Goal: Book appointment/travel/reservation

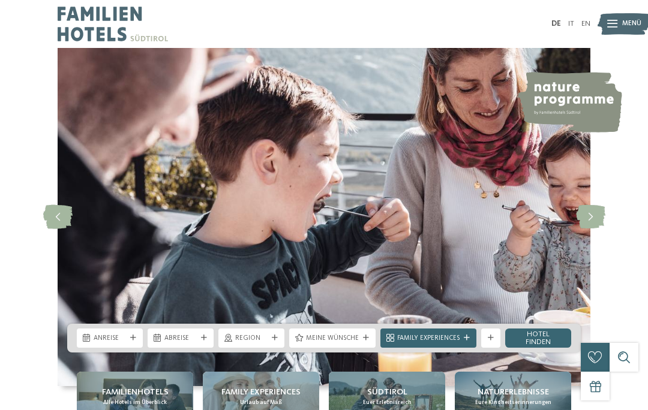
click at [109, 344] on span "Anreise" at bounding box center [110, 339] width 32 height 10
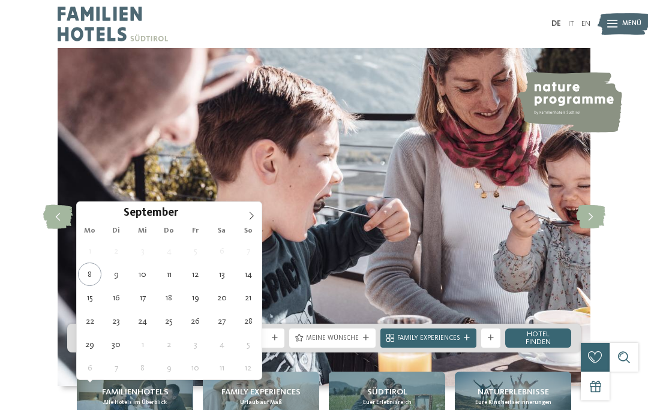
type div "12.09.2025"
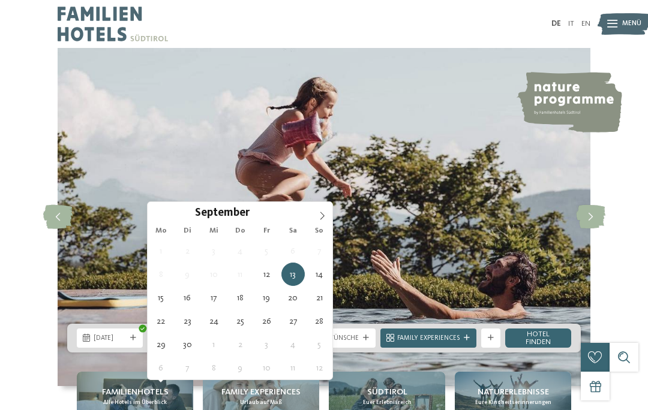
click at [182, 344] on span "13.09.2025" at bounding box center [180, 339] width 32 height 10
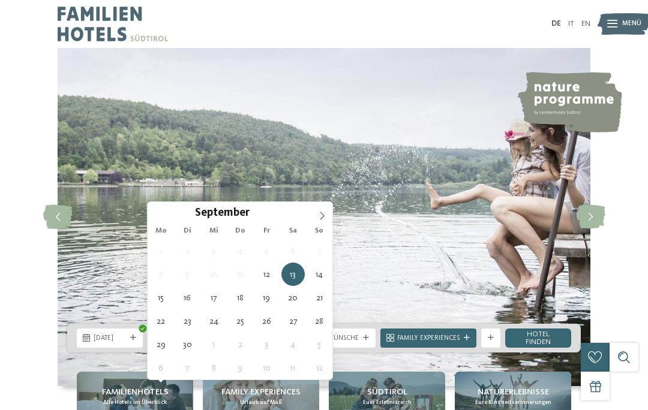
type div "18.09.2025"
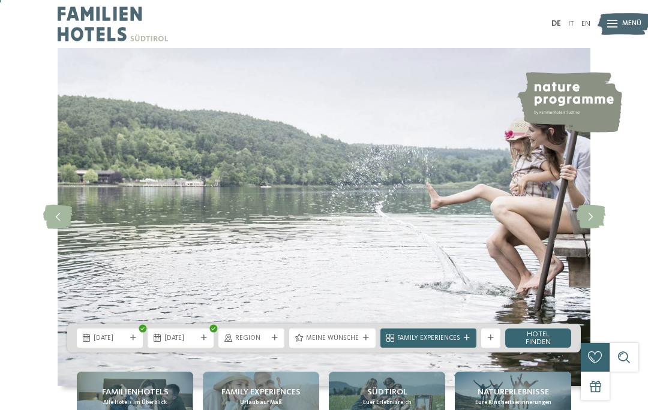
scroll to position [7, 0]
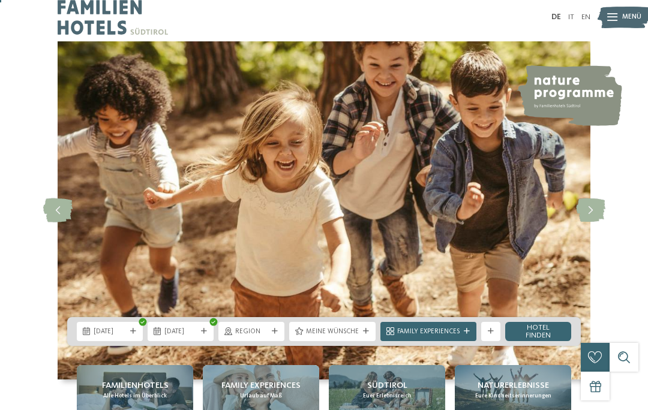
click at [546, 341] on link "Hotel finden" at bounding box center [538, 331] width 66 height 19
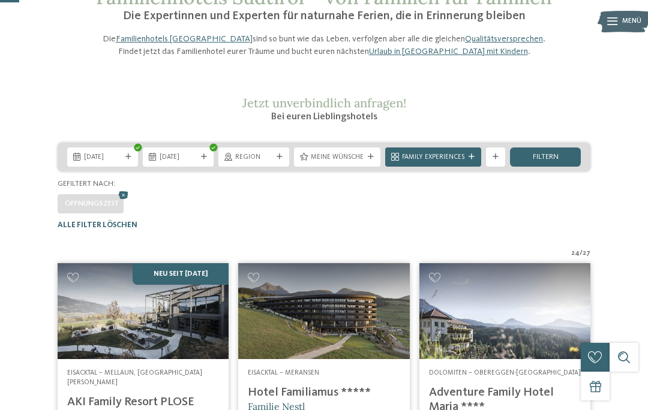
scroll to position [75, 0]
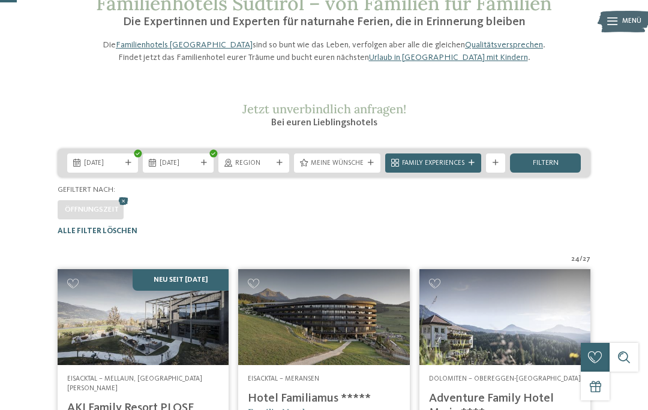
click at [257, 169] on span "Region" at bounding box center [253, 164] width 37 height 10
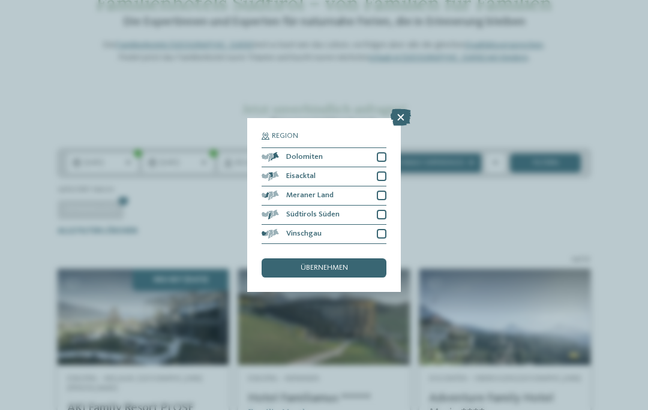
click at [377, 152] on div at bounding box center [382, 157] width 10 height 10
click at [379, 210] on div at bounding box center [382, 215] width 10 height 10
click at [352, 259] on div "übernehmen" at bounding box center [324, 268] width 125 height 19
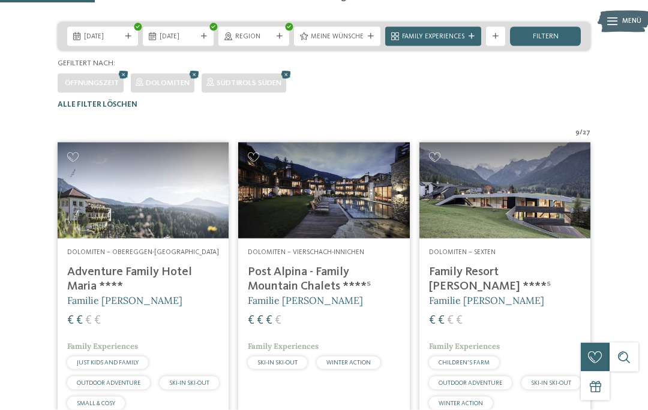
scroll to position [203, 0]
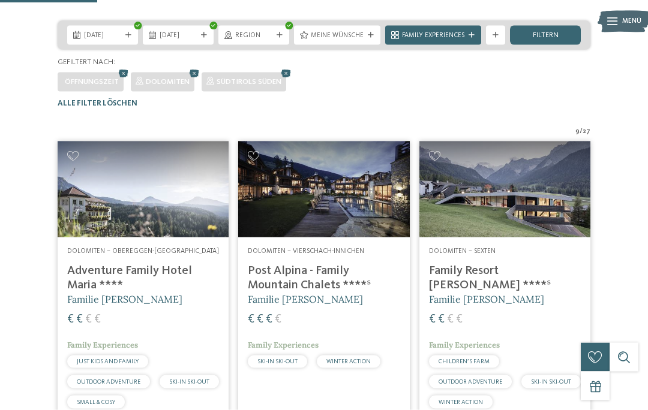
click at [162, 293] on h4 "Adventure Family Hotel Maria ****" at bounding box center [143, 278] width 152 height 29
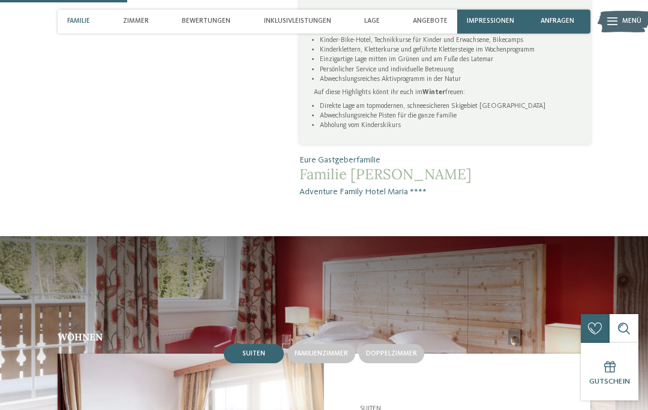
scroll to position [624, 0]
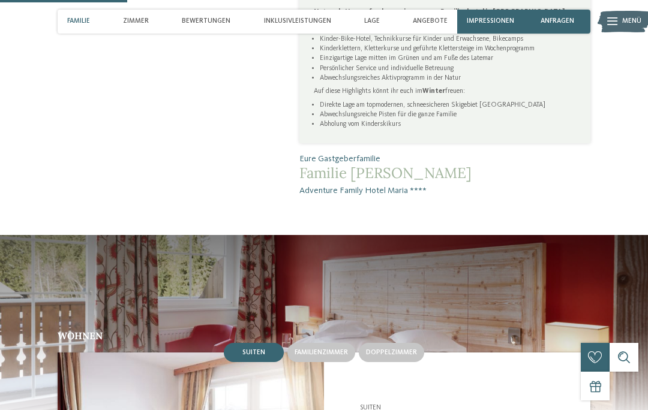
click at [325, 349] on span "Familienzimmer" at bounding box center [321, 352] width 53 height 7
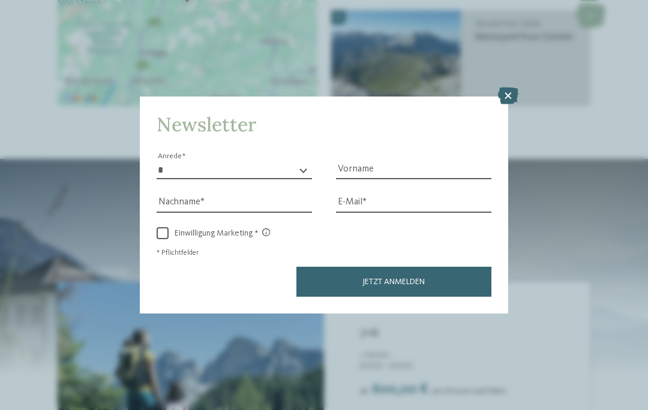
scroll to position [1730, 0]
click at [508, 88] on icon at bounding box center [508, 96] width 20 height 17
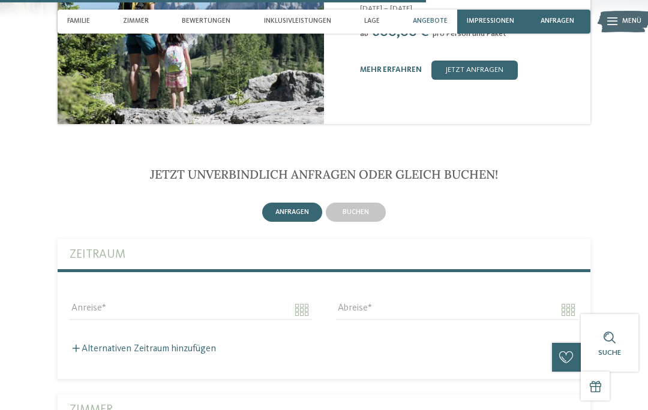
scroll to position [2091, 0]
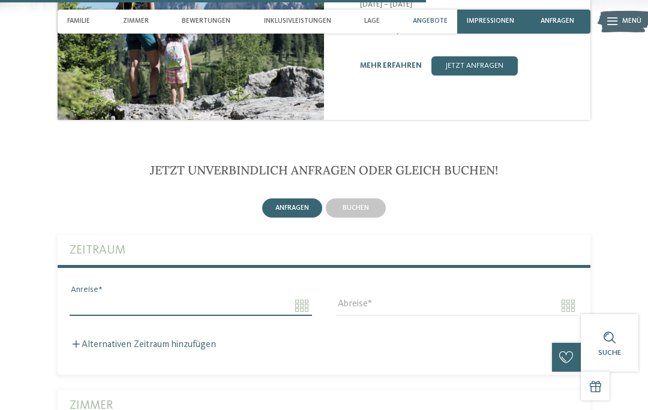
click at [136, 296] on input "Anreise" at bounding box center [191, 306] width 242 height 20
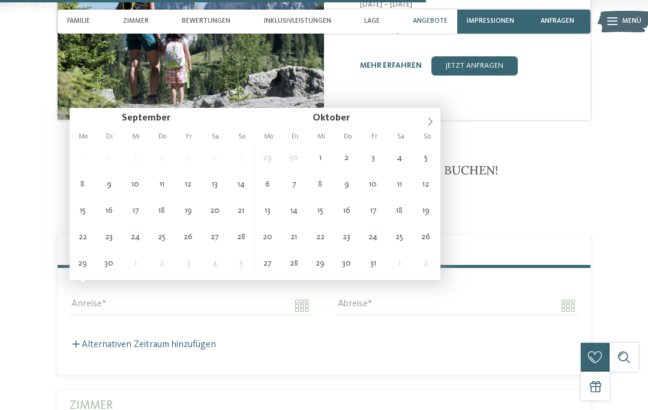
type input "**********"
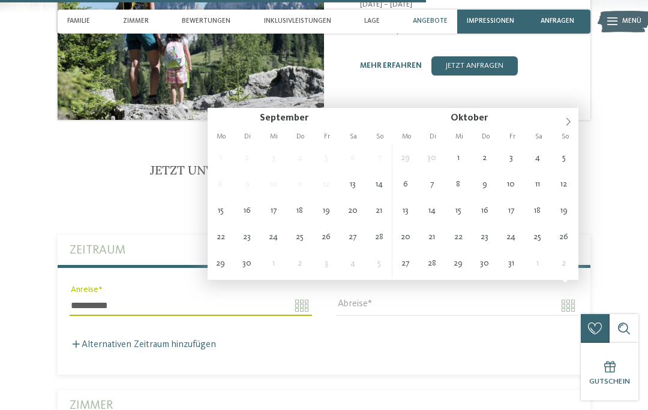
type input "**********"
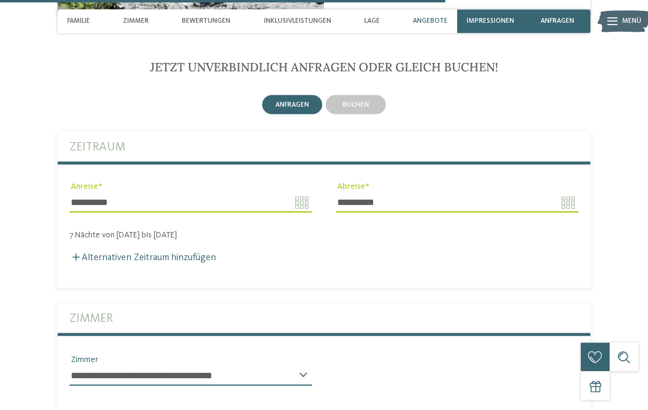
scroll to position [2197, 0]
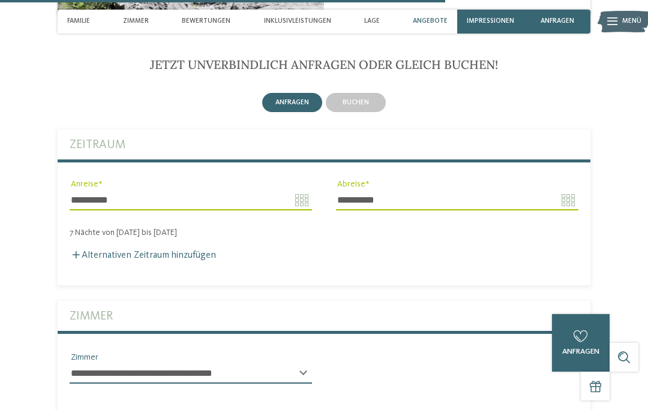
click at [303, 363] on select "**********" at bounding box center [191, 373] width 242 height 20
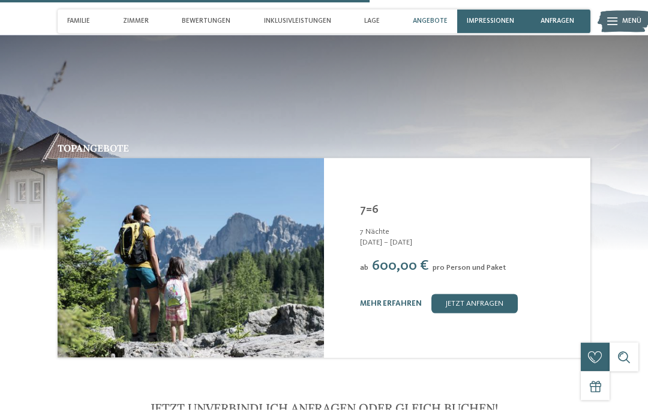
scroll to position [2350, 0]
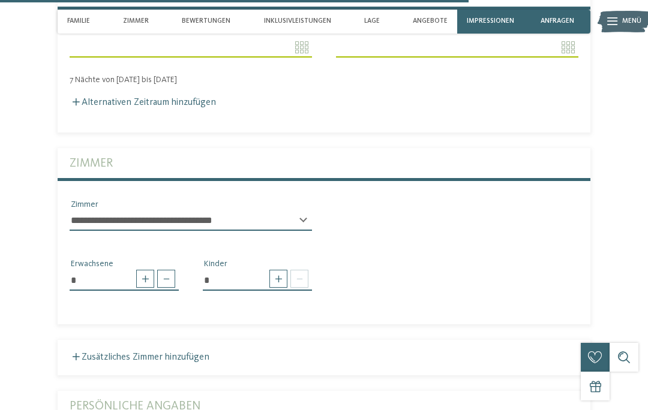
click at [139, 25] on span "Zimmer" at bounding box center [136, 21] width 26 height 8
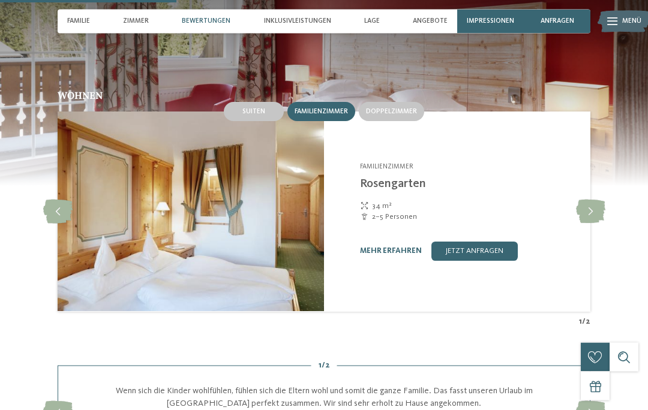
scroll to position [873, 0]
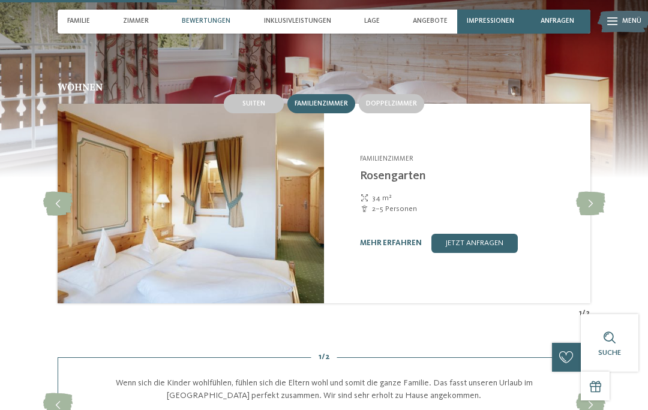
click at [399, 239] on link "mehr erfahren" at bounding box center [391, 243] width 62 height 8
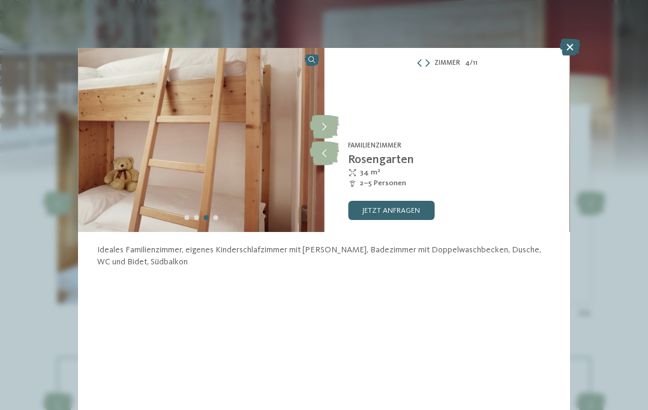
click at [567, 43] on icon at bounding box center [570, 47] width 20 height 17
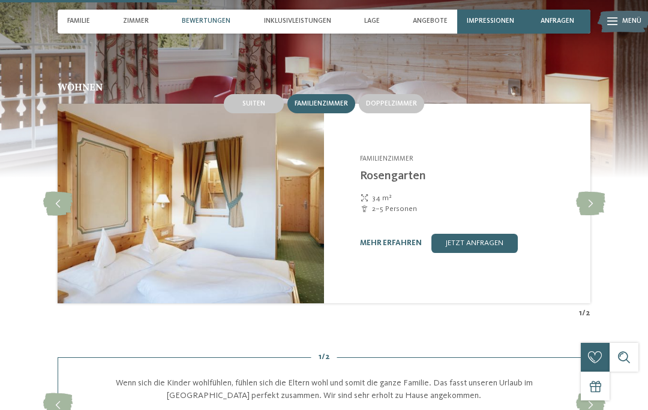
click at [592, 192] on icon at bounding box center [590, 204] width 29 height 24
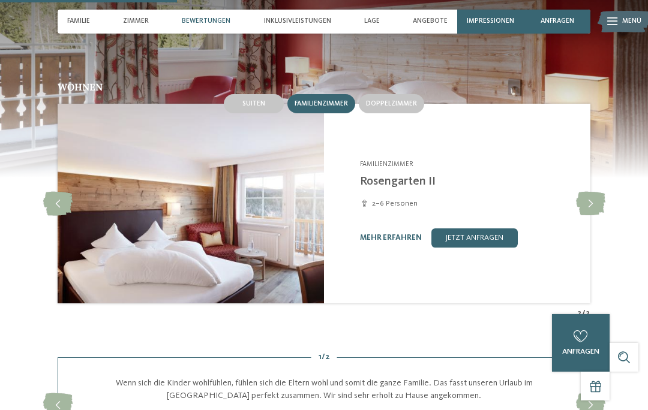
click at [590, 192] on icon at bounding box center [590, 204] width 29 height 24
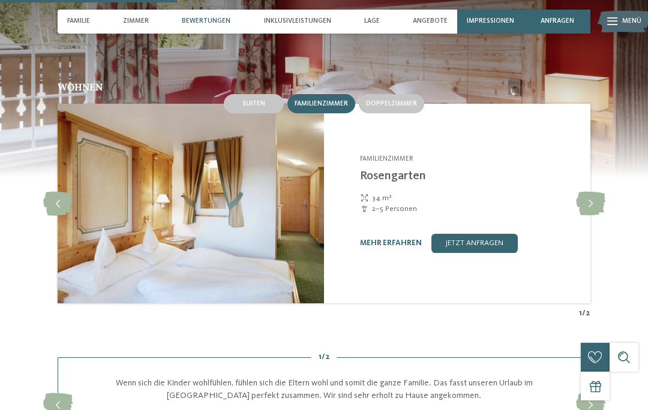
click at [590, 192] on icon at bounding box center [590, 204] width 29 height 24
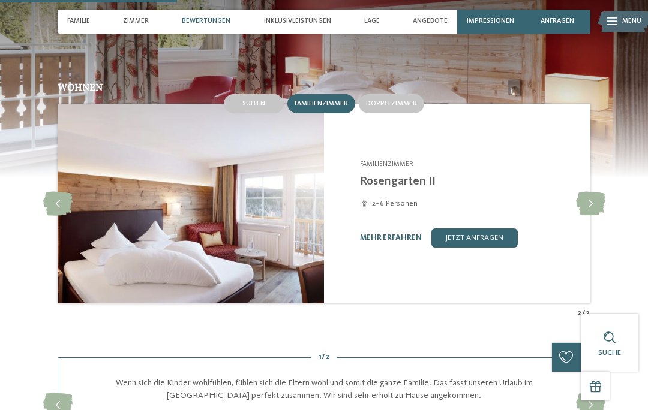
click at [385, 234] on link "mehr erfahren" at bounding box center [391, 238] width 62 height 8
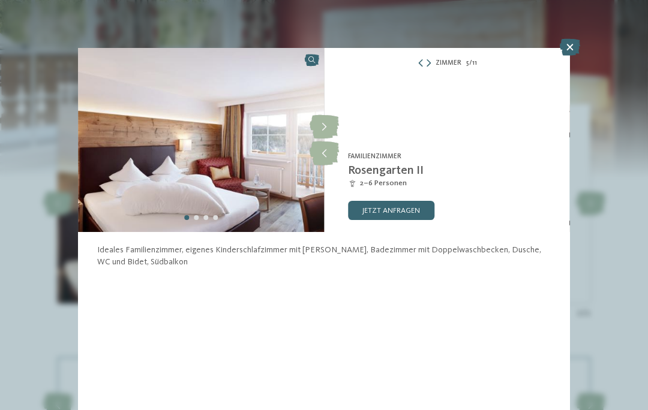
click at [320, 121] on icon at bounding box center [324, 127] width 29 height 24
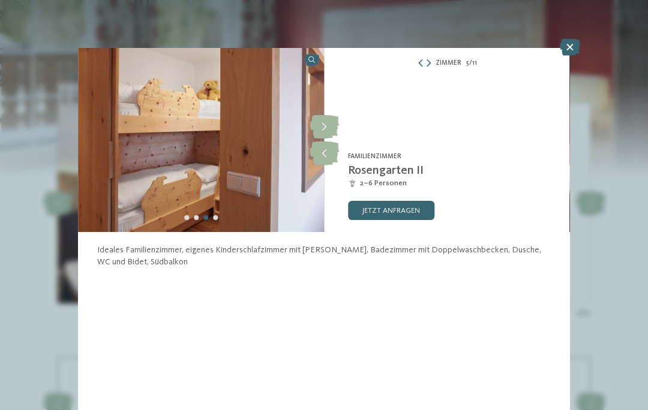
click at [323, 124] on icon at bounding box center [324, 127] width 29 height 24
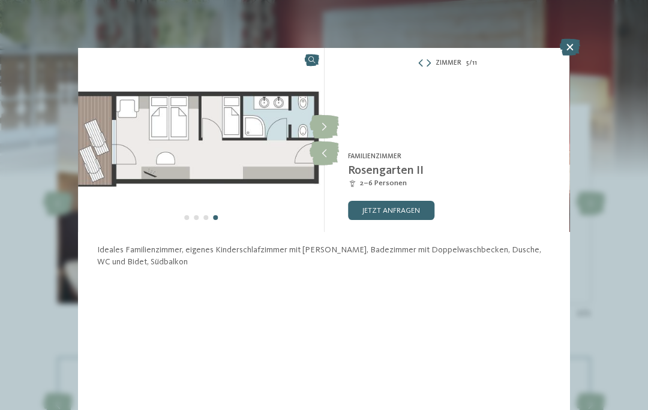
click at [322, 124] on icon at bounding box center [324, 127] width 29 height 24
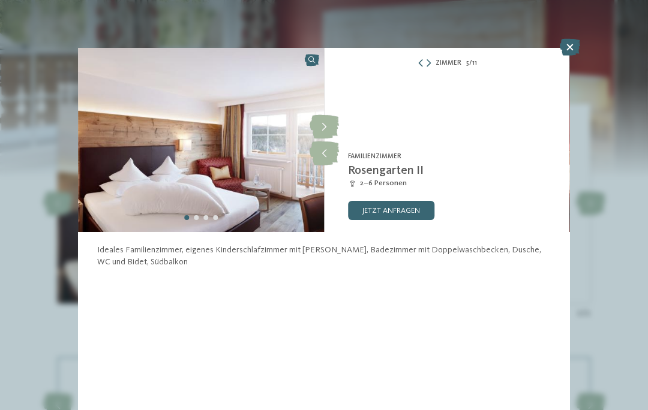
click at [566, 45] on icon at bounding box center [570, 47] width 20 height 17
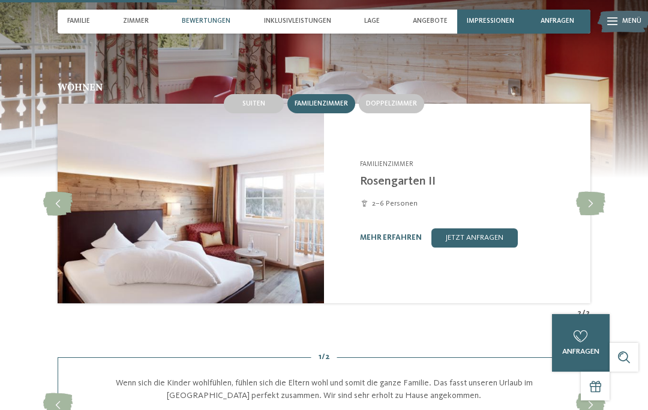
click at [624, 117] on div "Wohnen Suiten Familienzimmer Doppelzimmer slide" at bounding box center [324, 200] width 648 height 237
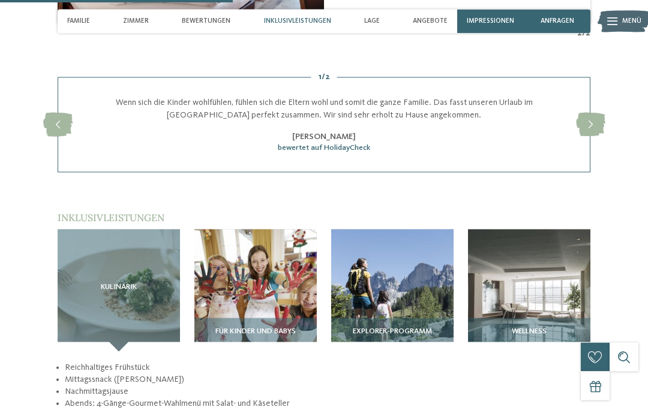
scroll to position [1153, 0]
click at [558, 300] on img at bounding box center [529, 290] width 122 height 122
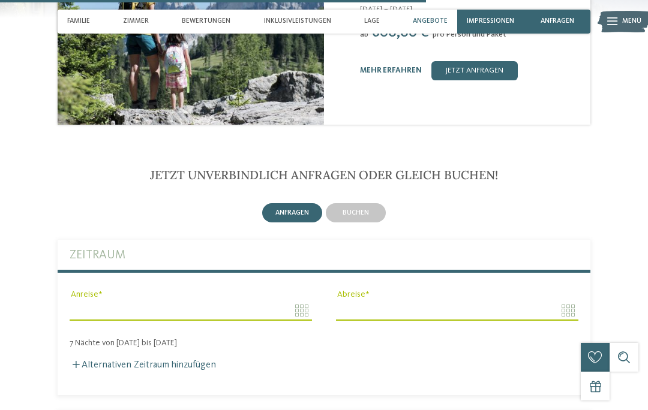
scroll to position [2115, 0]
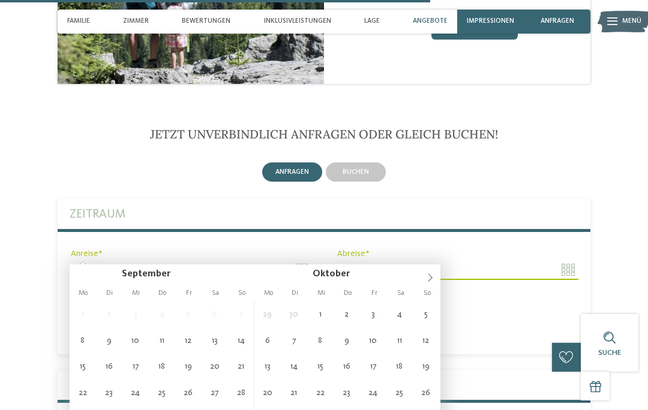
type input "**********"
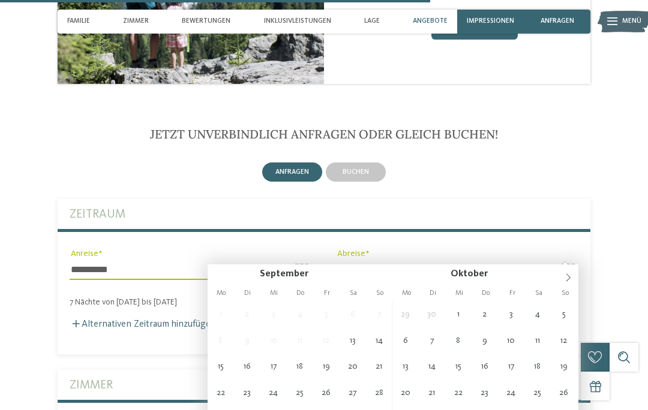
type input "**********"
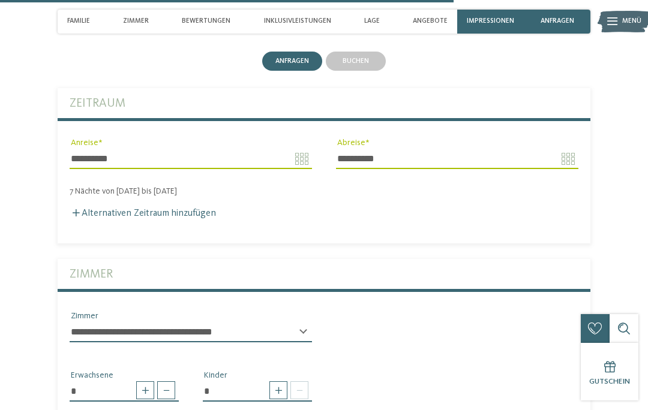
scroll to position [2228, 0]
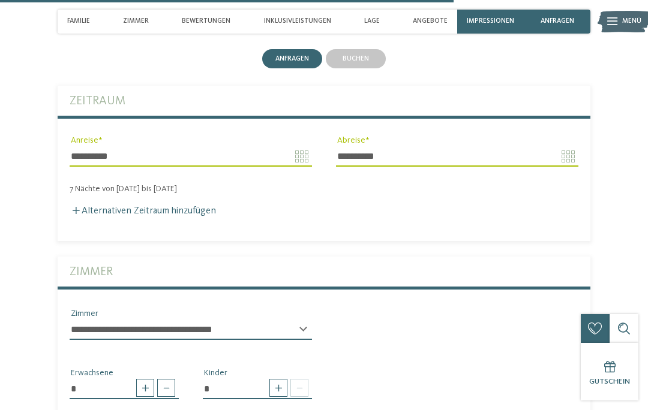
click at [216, 320] on select "**********" at bounding box center [191, 330] width 242 height 20
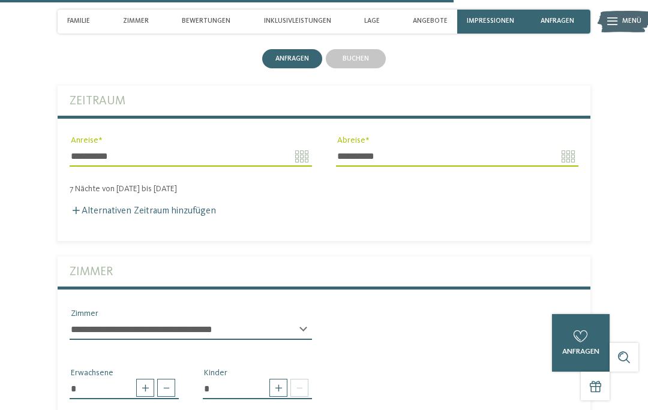
select select "*****"
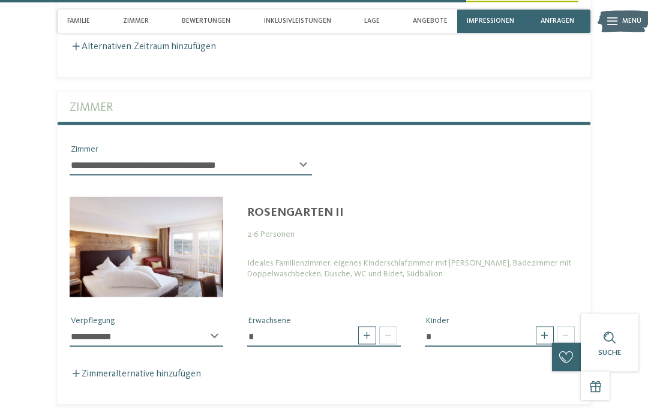
scroll to position [2394, 0]
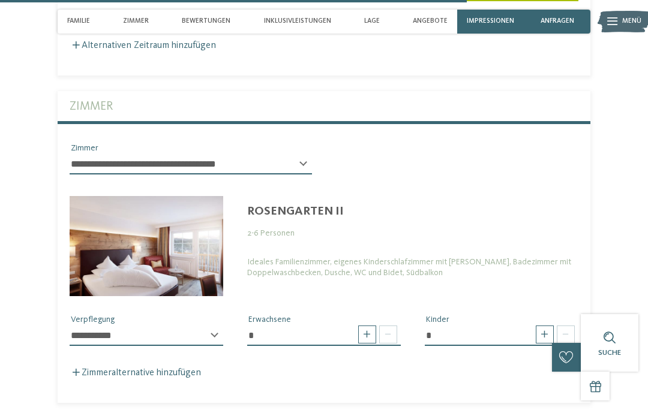
click at [540, 326] on span at bounding box center [545, 335] width 18 height 18
type input "*"
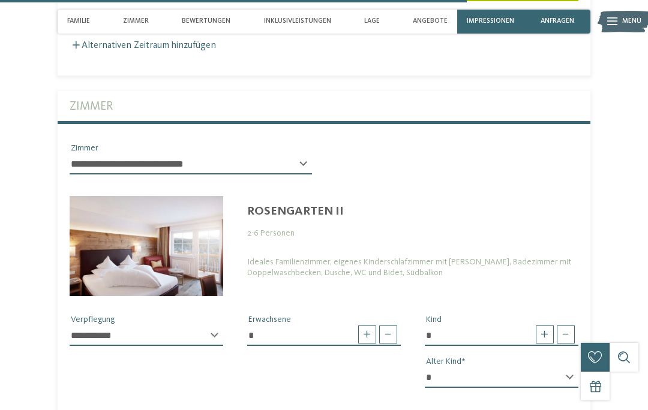
click at [450, 368] on select "* * * * * * * * * * * ** ** ** ** ** ** ** **" at bounding box center [502, 378] width 154 height 20
select select "*"
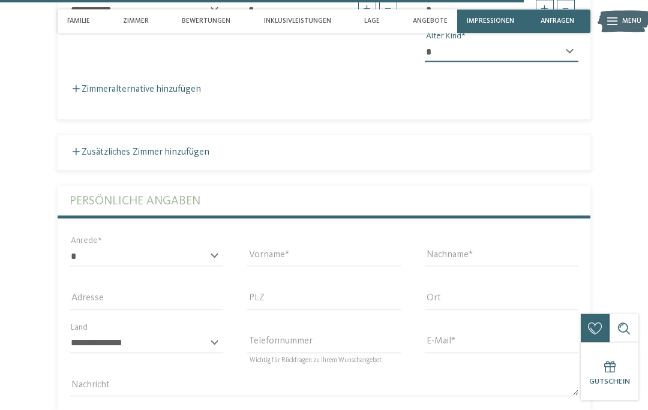
scroll to position [2723, 0]
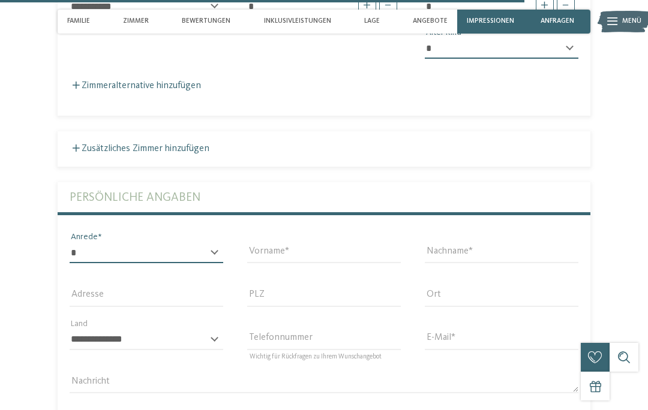
click at [119, 243] on select "* **** **** ******* ******" at bounding box center [147, 253] width 154 height 20
select select "*"
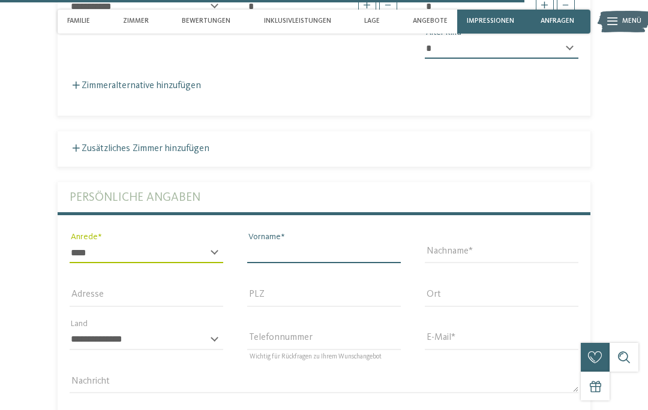
click at [313, 243] on input "Vorname" at bounding box center [324, 253] width 154 height 20
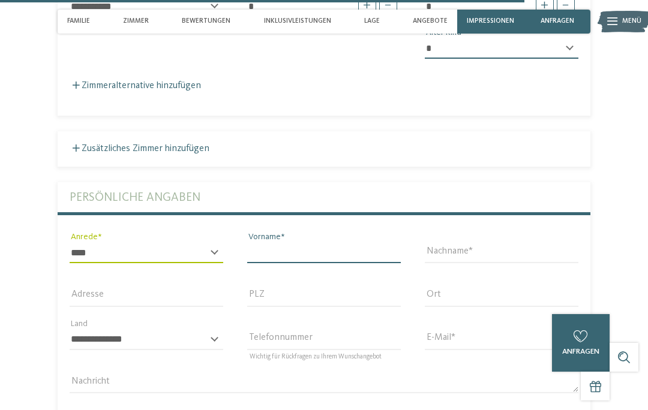
scroll to position [2723, 0]
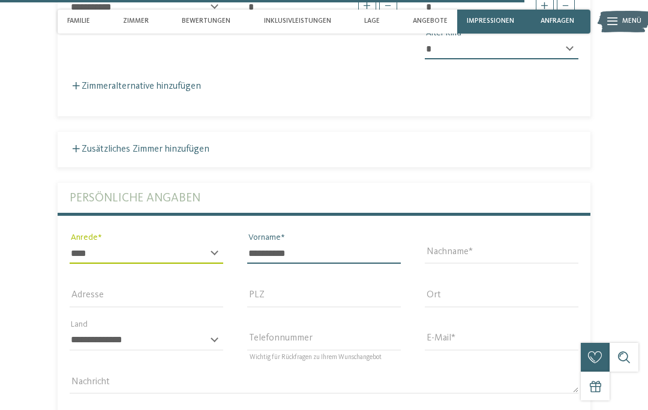
type input "*********"
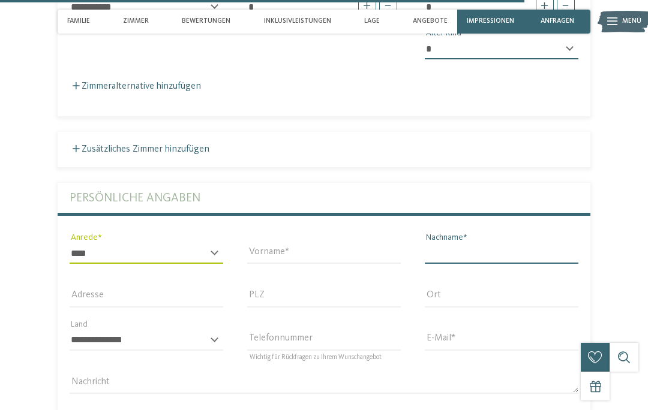
click at [460, 244] on input "Nachname" at bounding box center [502, 254] width 154 height 20
type input "******"
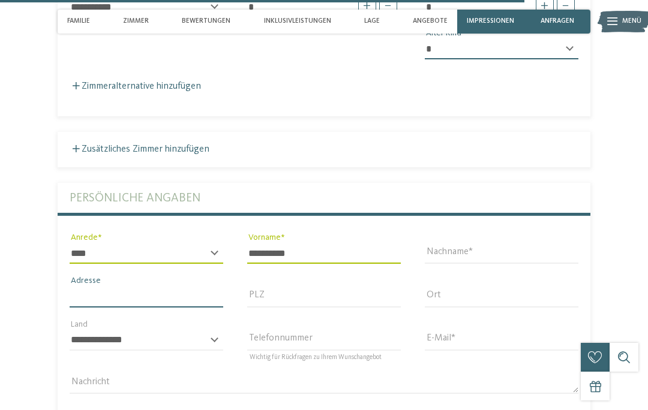
click at [127, 287] on input "Adresse" at bounding box center [147, 297] width 154 height 20
type input "**********"
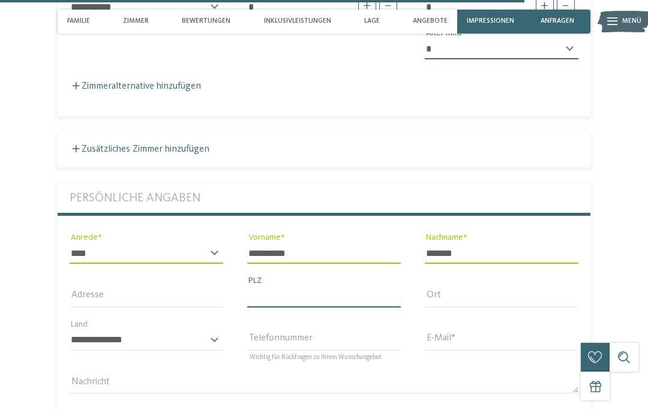
type input "*****"
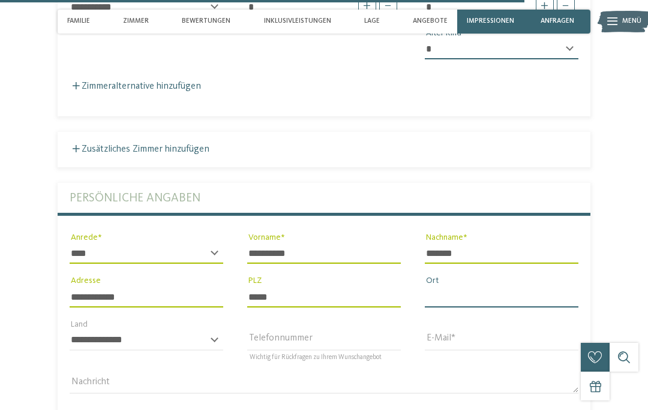
type input "**********"
select select "**"
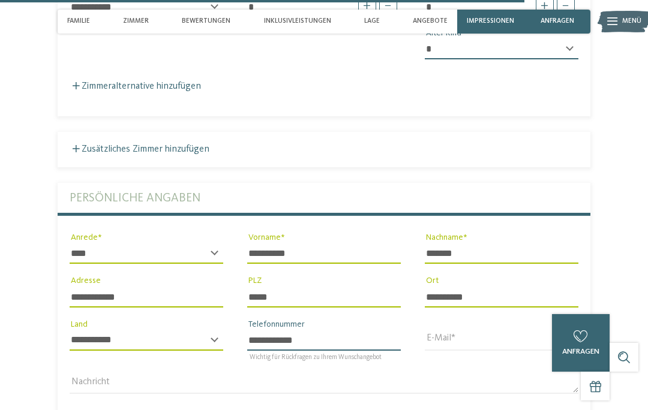
type input "**********"
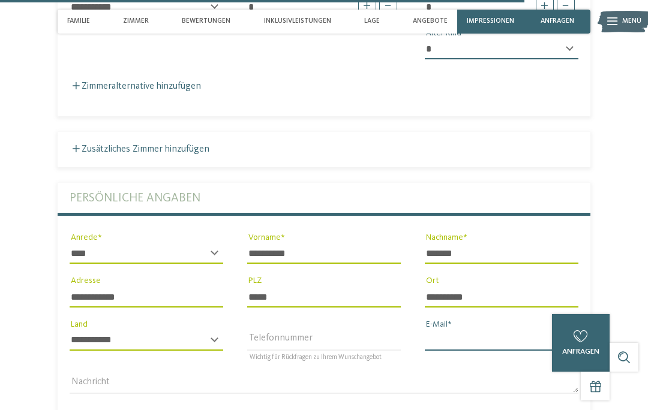
click at [468, 331] on input "E-Mail" at bounding box center [502, 341] width 154 height 20
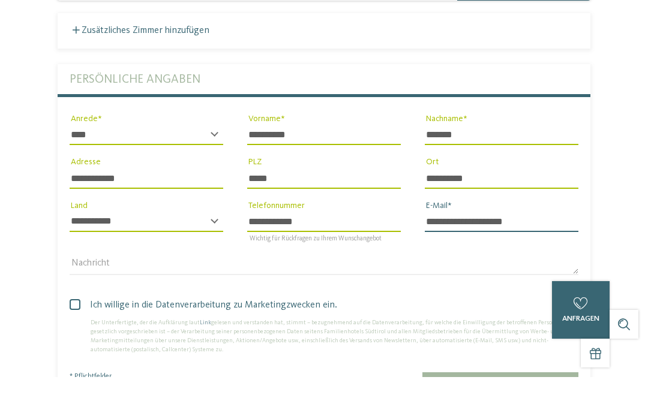
scroll to position [2811, 0]
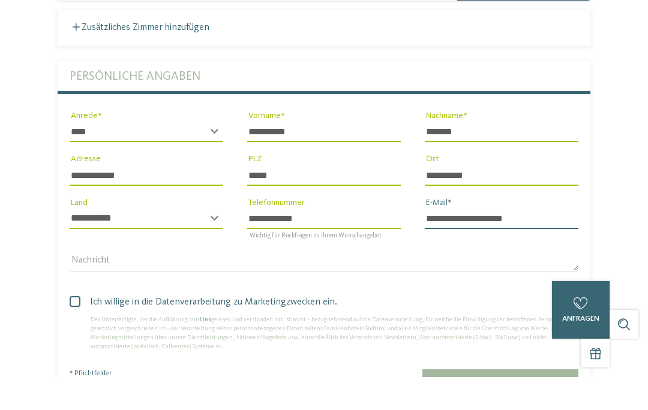
type input "**********"
click at [74, 329] on span at bounding box center [75, 334] width 11 height 11
click at [485, 410] on span "Jetzt unverbindlich anfragen" at bounding box center [500, 415] width 124 height 8
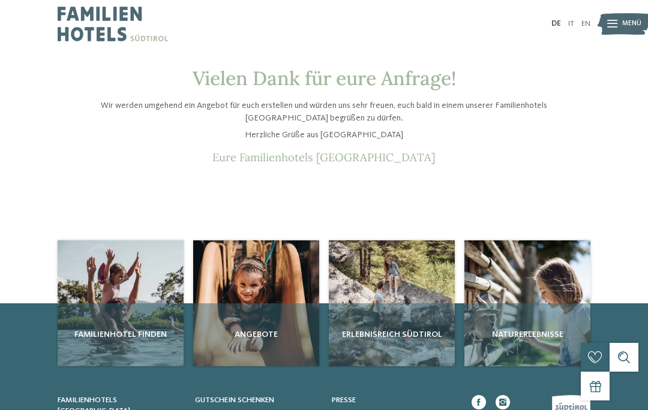
click at [109, 337] on div "Familienhotel finden" at bounding box center [121, 335] width 126 height 63
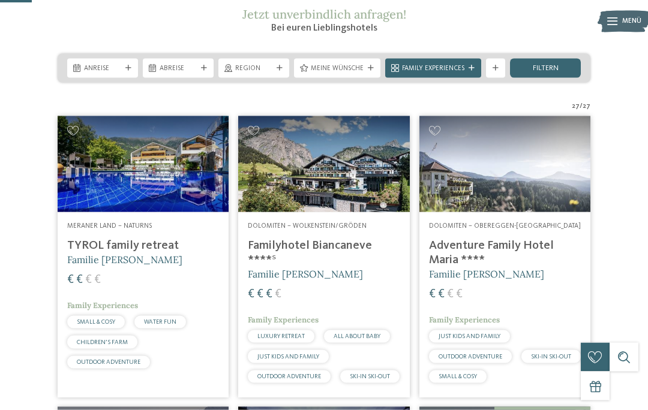
scroll to position [172, 0]
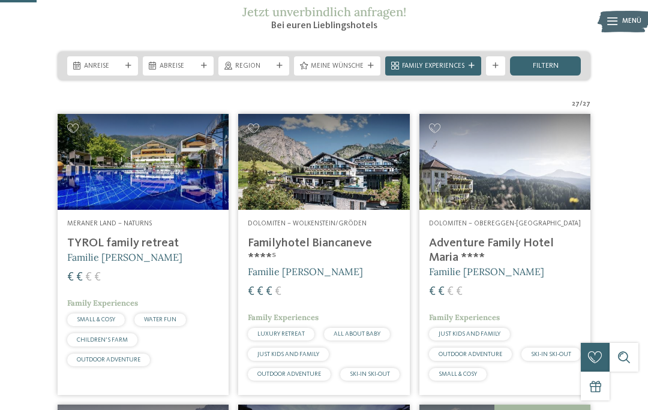
click at [536, 265] on h4 "Adventure Family Hotel Maria ****" at bounding box center [505, 250] width 152 height 29
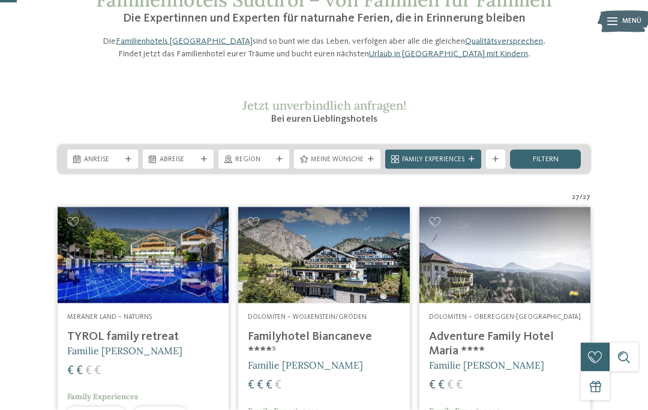
scroll to position [79, 0]
click at [146, 344] on h4 "TYROL family retreat" at bounding box center [143, 336] width 152 height 14
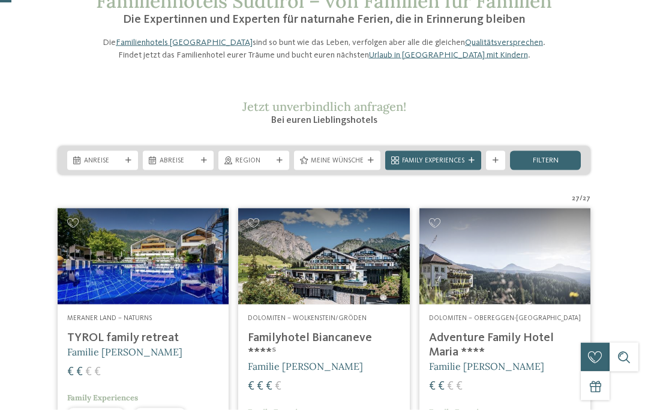
scroll to position [78, 0]
click at [453, 359] on h4 "Adventure Family Hotel Maria ****" at bounding box center [505, 345] width 152 height 29
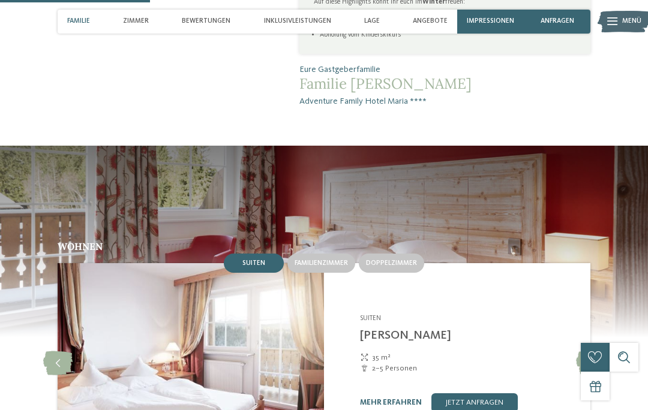
scroll to position [737, 0]
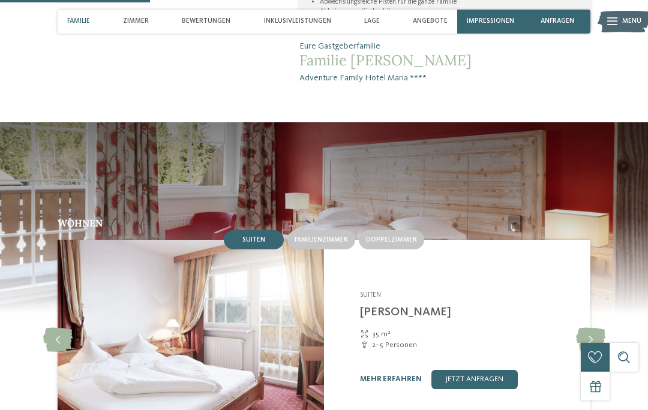
click at [338, 236] on span "Familienzimmer" at bounding box center [321, 239] width 53 height 7
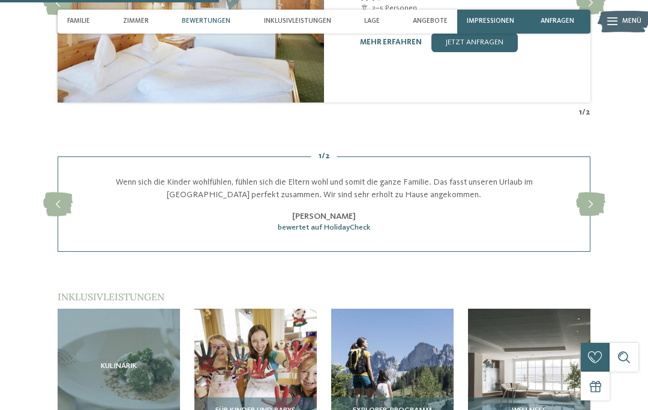
scroll to position [1075, 0]
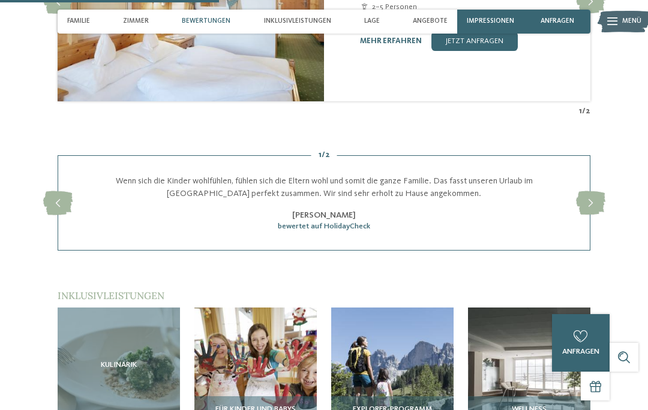
click at [262, 356] on img at bounding box center [255, 369] width 122 height 122
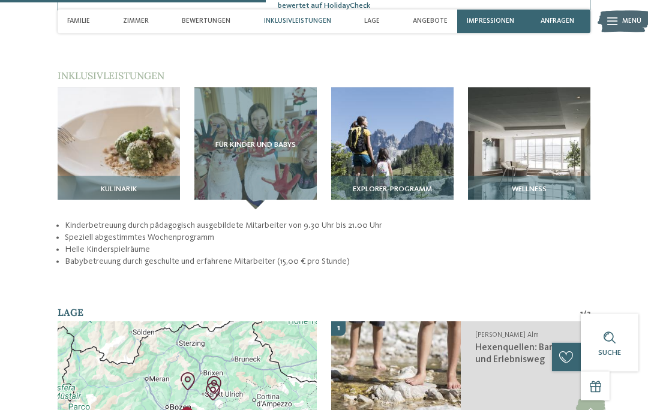
scroll to position [1302, 0]
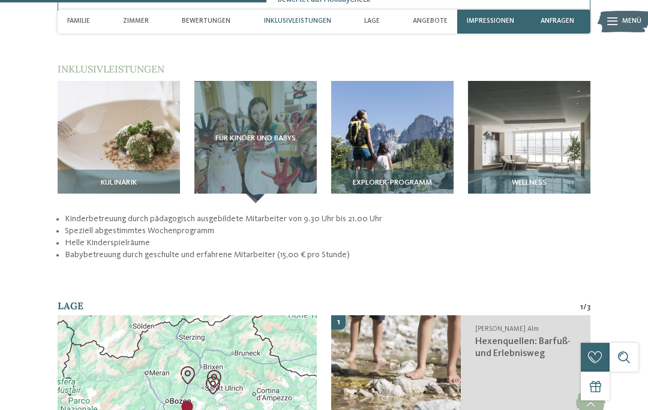
click at [516, 337] on span "Hexenquellen: Barfuß- und Erlebnisweg" at bounding box center [522, 347] width 95 height 21
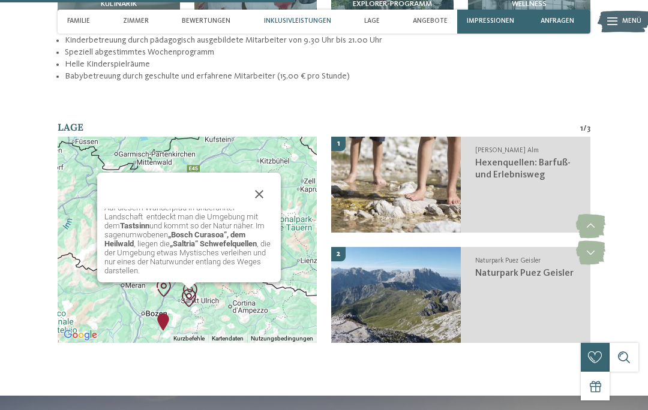
scroll to position [1479, 0]
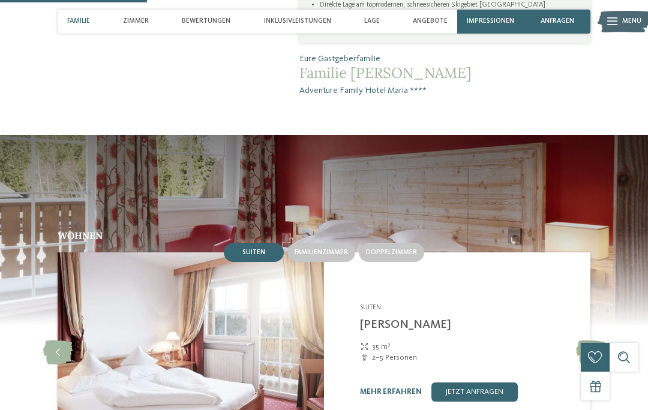
scroll to position [720, 0]
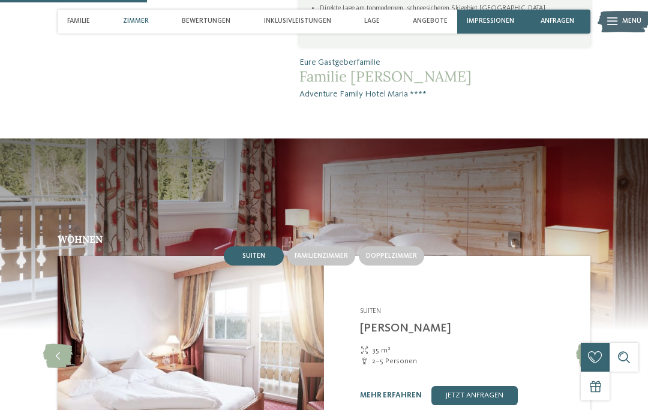
click at [328, 253] on span "Familienzimmer" at bounding box center [321, 256] width 53 height 7
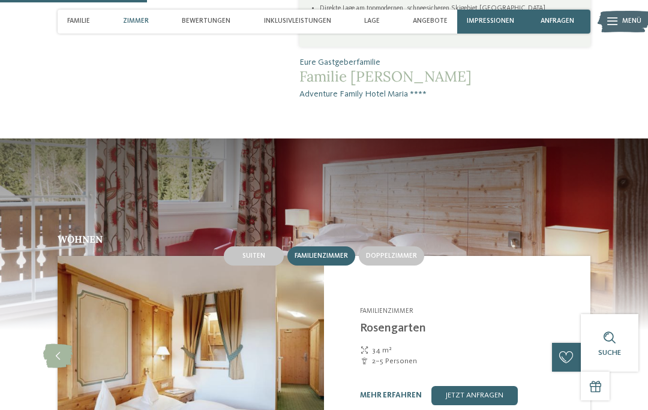
click at [588, 344] on icon at bounding box center [590, 356] width 29 height 24
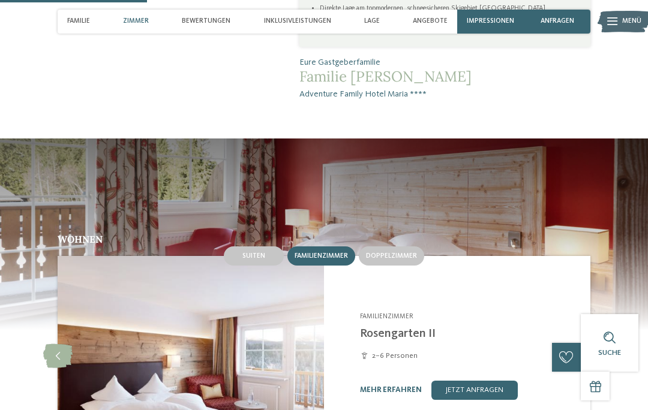
click at [383, 386] on link "mehr erfahren" at bounding box center [391, 390] width 62 height 8
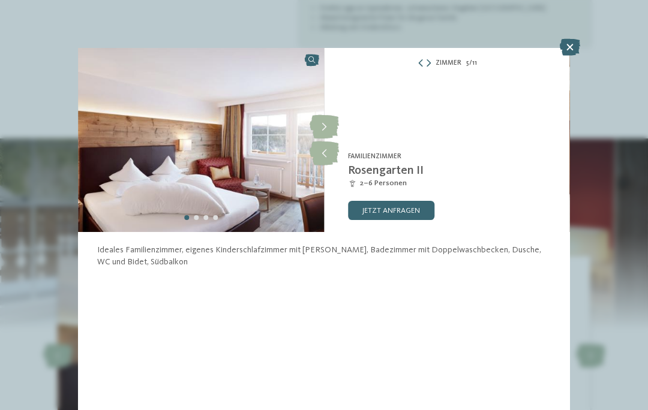
click at [570, 44] on icon at bounding box center [570, 47] width 20 height 17
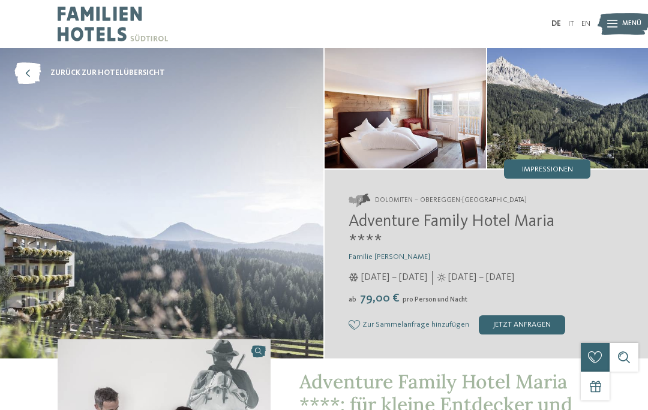
click at [123, 72] on span "zurück zur Hotelübersicht" at bounding box center [107, 73] width 115 height 11
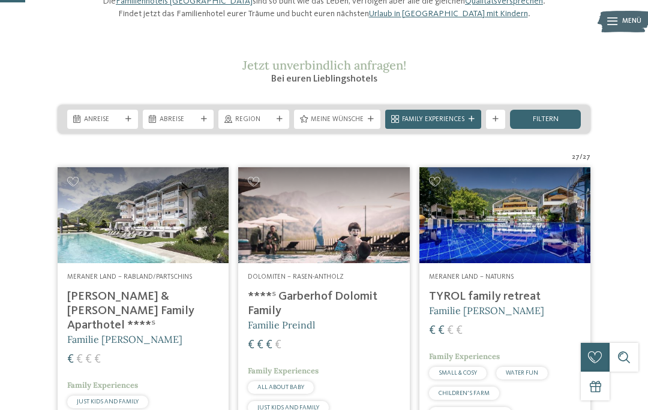
scroll to position [119, 0]
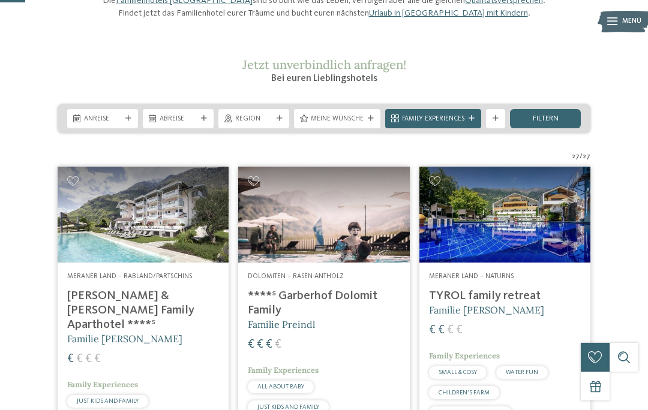
click at [513, 304] on h4 "TYROL family retreat" at bounding box center [505, 296] width 152 height 14
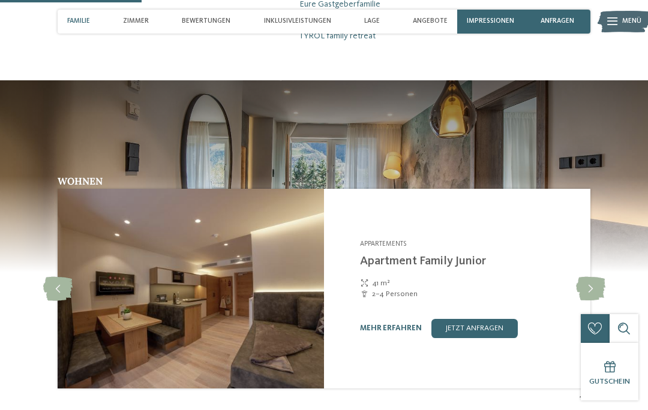
scroll to position [719, 0]
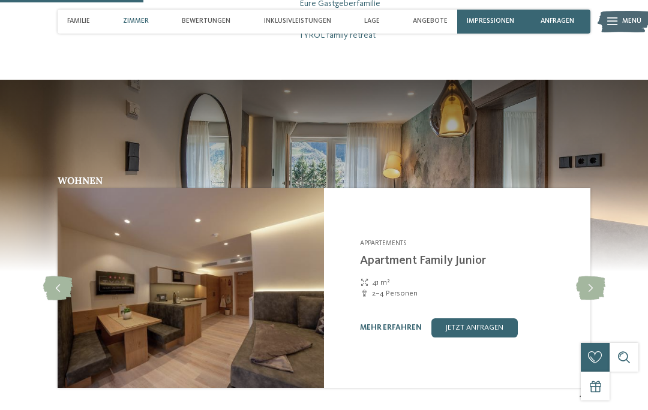
click at [584, 292] on icon at bounding box center [590, 289] width 29 height 24
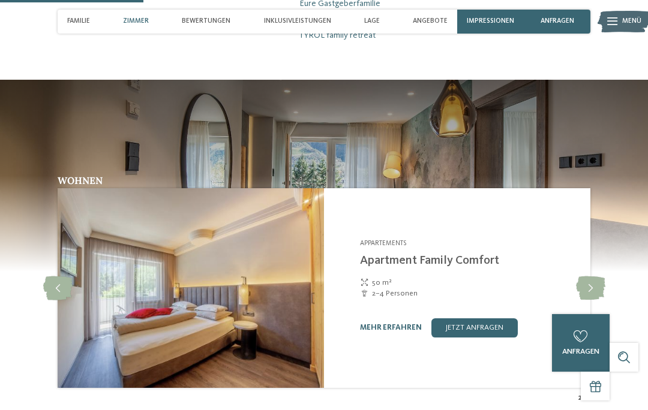
click at [578, 295] on icon at bounding box center [590, 289] width 29 height 24
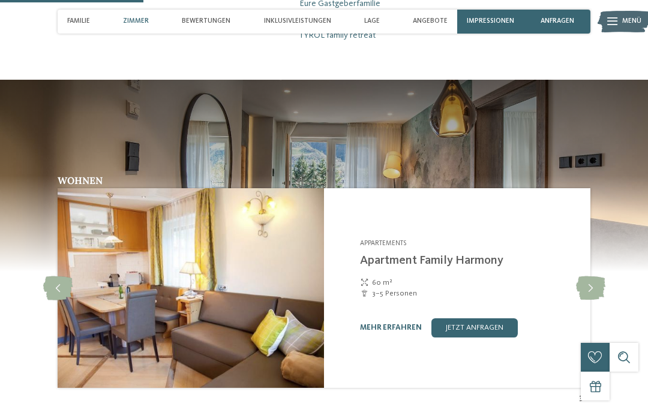
click at [584, 292] on icon at bounding box center [590, 289] width 29 height 24
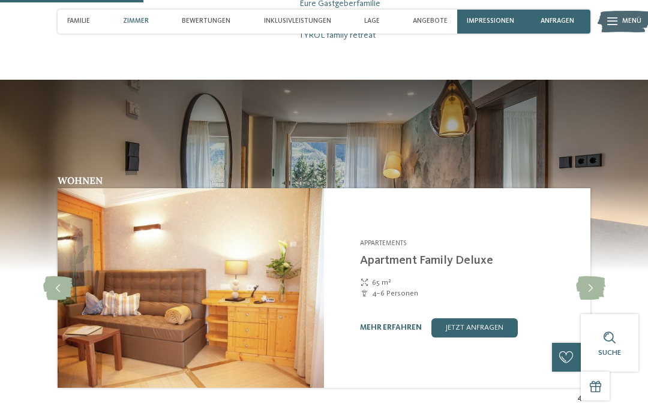
click at [587, 295] on icon at bounding box center [590, 289] width 29 height 24
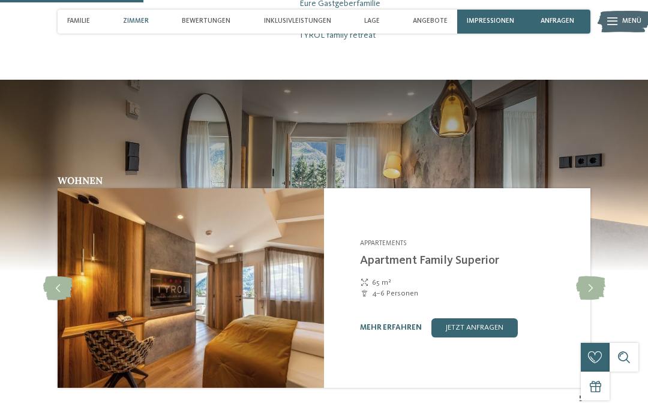
click at [590, 298] on icon at bounding box center [590, 289] width 29 height 24
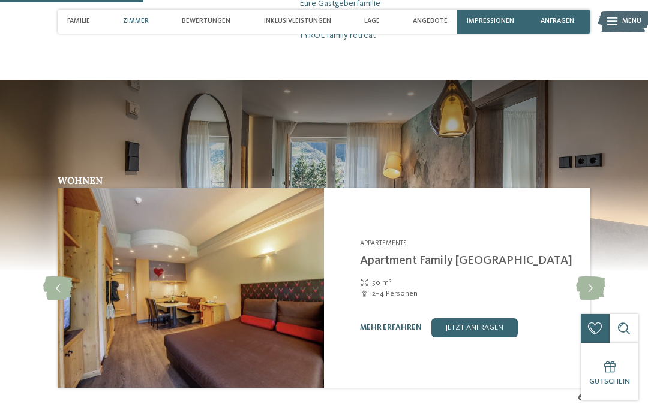
click at [387, 332] on link "mehr erfahren" at bounding box center [391, 328] width 62 height 8
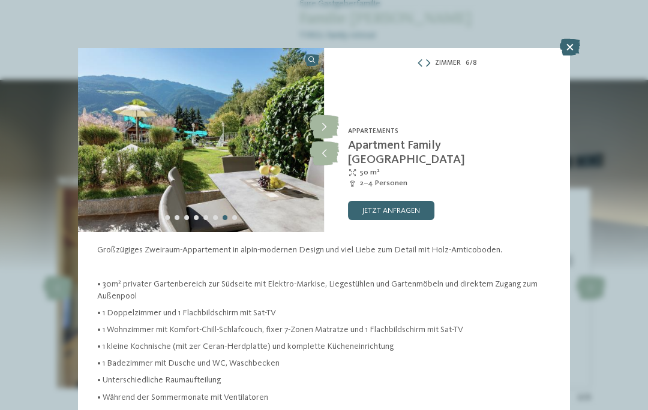
click at [323, 119] on icon at bounding box center [324, 127] width 29 height 24
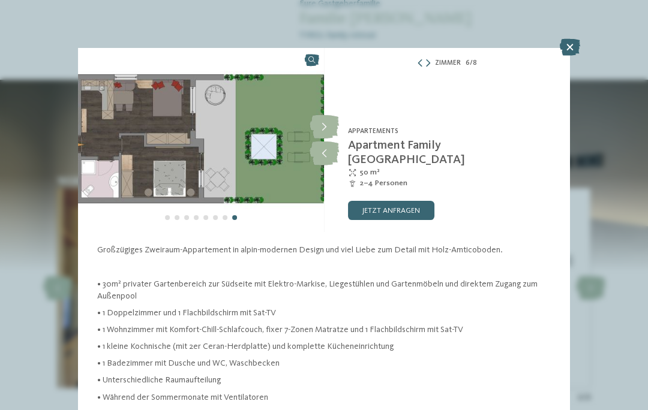
click at [319, 122] on icon at bounding box center [324, 127] width 29 height 24
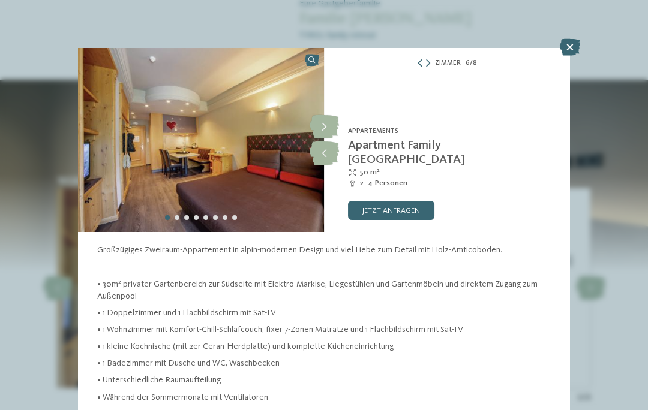
click at [322, 128] on icon at bounding box center [324, 127] width 29 height 24
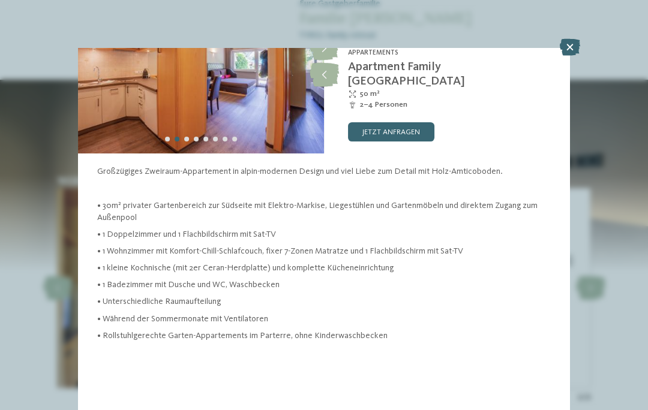
scroll to position [127, 0]
click at [567, 50] on icon at bounding box center [570, 47] width 20 height 17
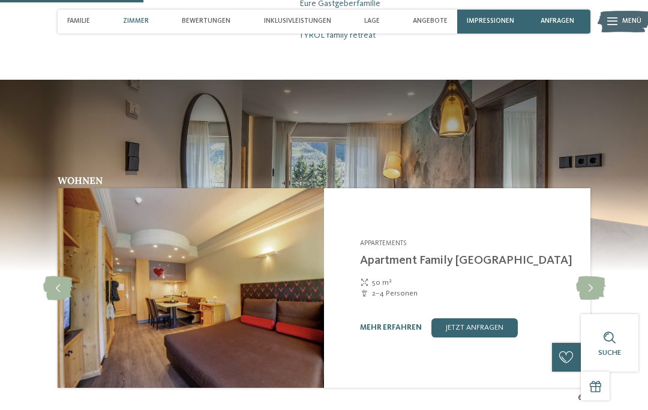
click at [592, 298] on icon at bounding box center [590, 289] width 29 height 24
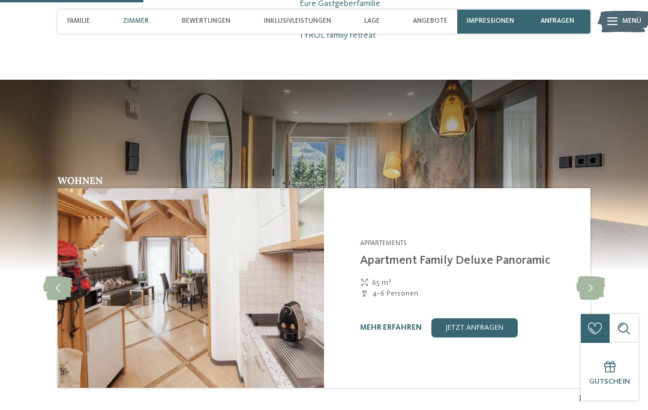
click at [427, 16] on div "Angebote" at bounding box center [430, 22] width 44 height 24
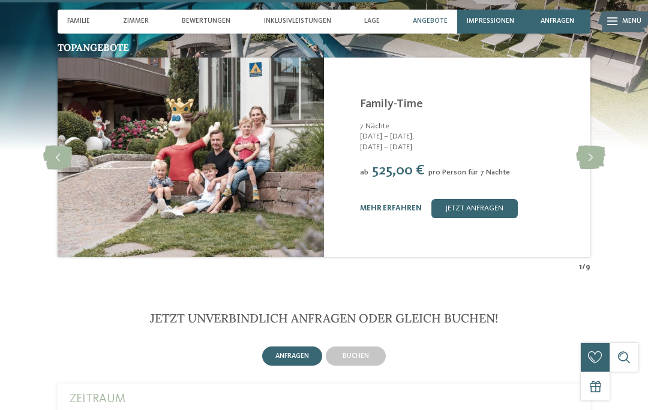
scroll to position [1991, 0]
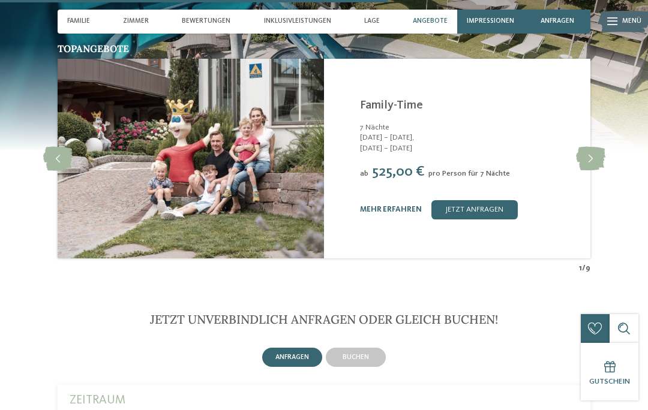
click at [594, 159] on icon at bounding box center [590, 159] width 29 height 24
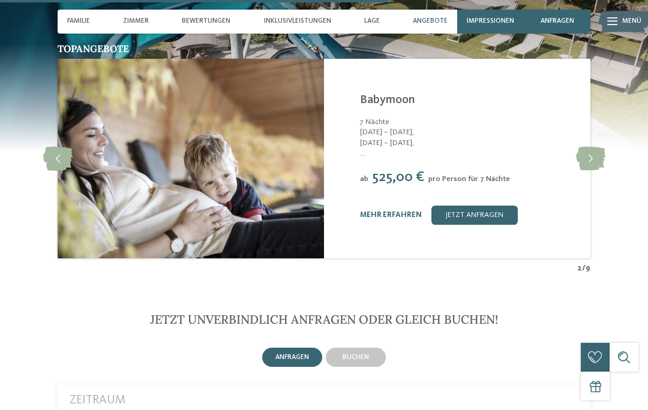
click at [588, 163] on icon at bounding box center [590, 159] width 29 height 24
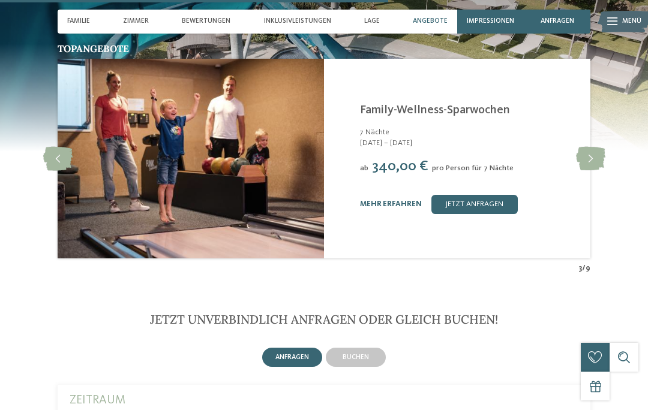
click at [594, 161] on icon at bounding box center [590, 159] width 29 height 24
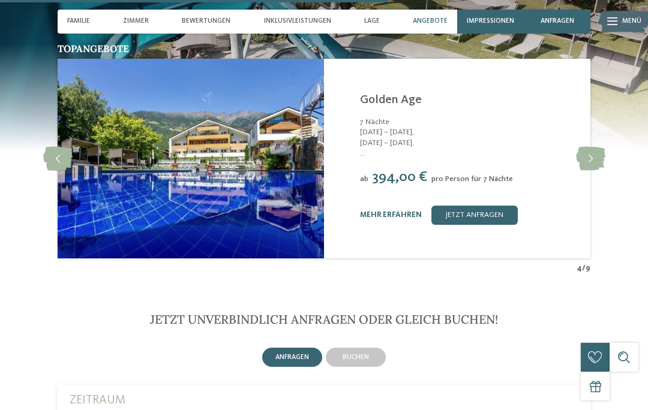
click at [590, 158] on icon at bounding box center [590, 159] width 29 height 24
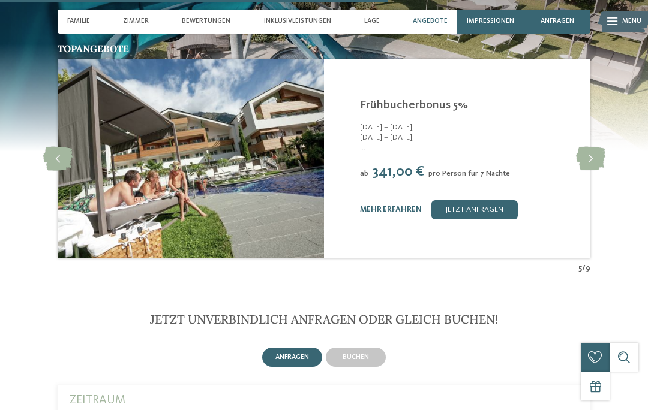
click at [588, 163] on icon at bounding box center [590, 159] width 29 height 24
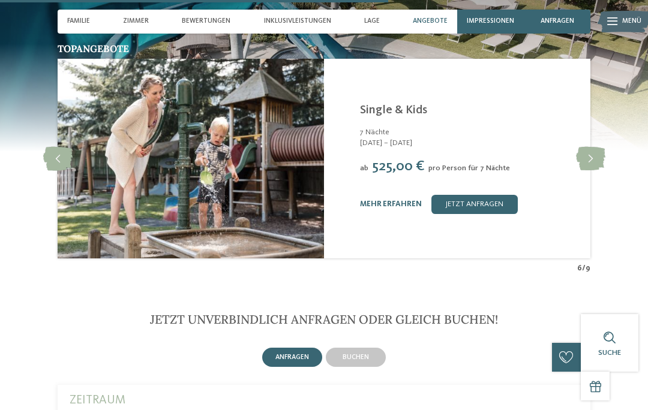
click at [595, 161] on icon at bounding box center [590, 159] width 29 height 24
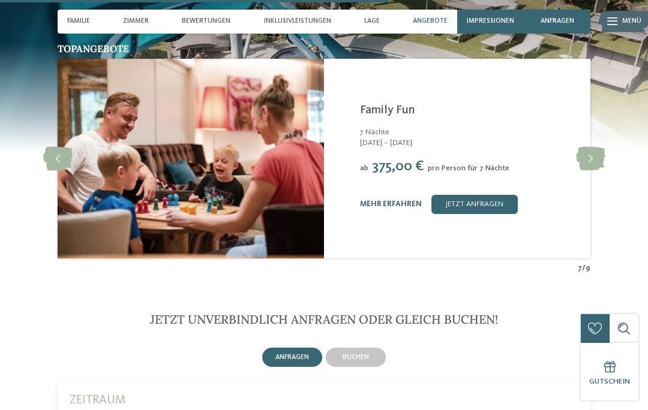
click at [593, 158] on icon at bounding box center [590, 159] width 29 height 24
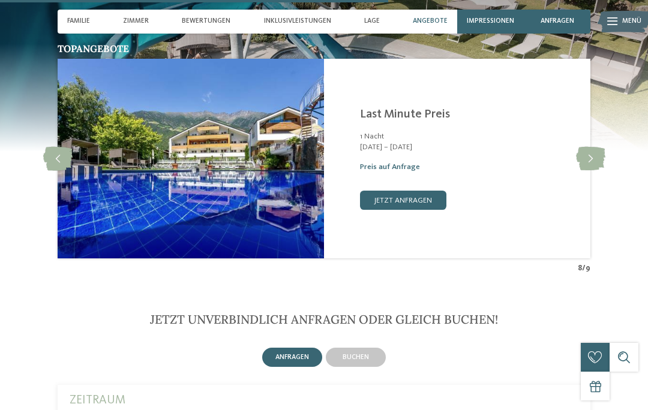
click at [598, 156] on icon at bounding box center [590, 159] width 29 height 24
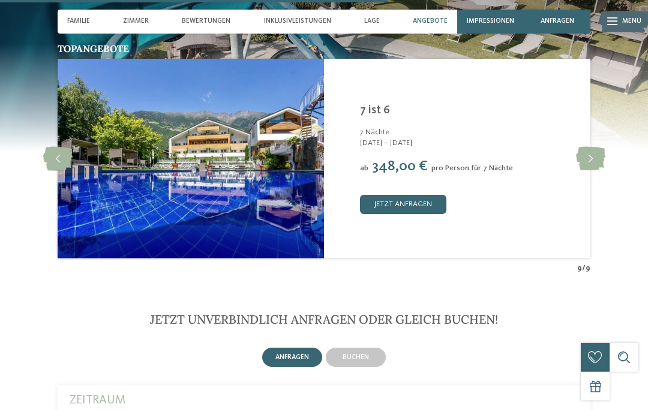
click at [595, 159] on icon at bounding box center [590, 159] width 29 height 24
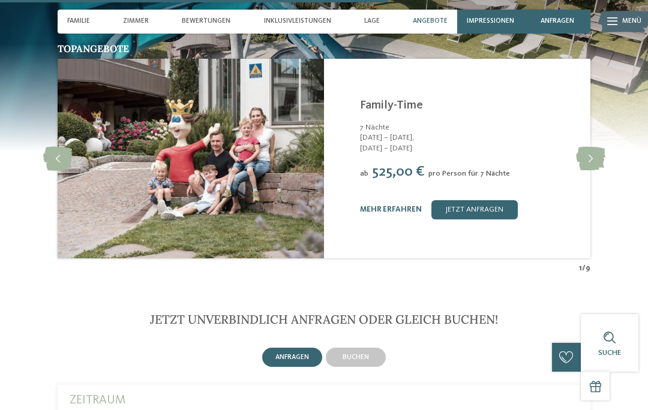
click at [387, 208] on link "mehr erfahren" at bounding box center [391, 210] width 62 height 8
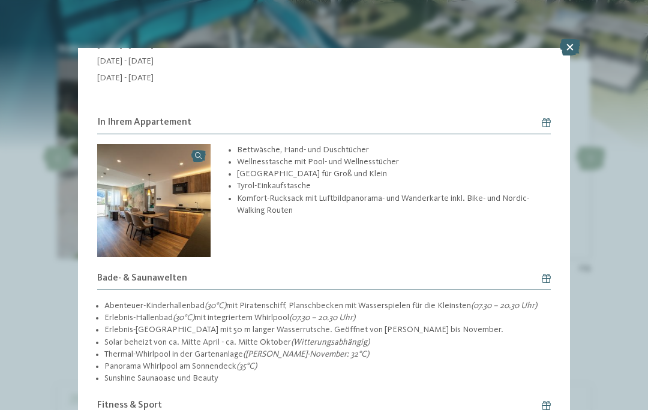
scroll to position [1705, 0]
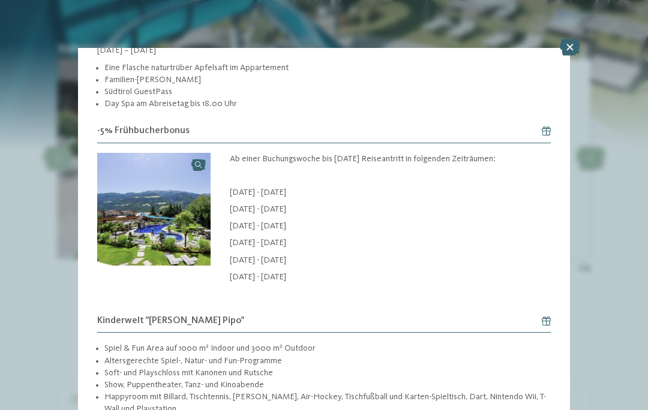
click at [573, 54] on icon at bounding box center [570, 47] width 20 height 17
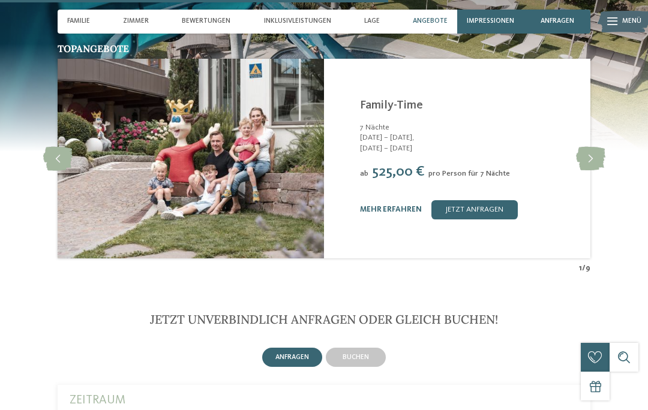
click at [565, 47] on img at bounding box center [324, 43] width 648 height 216
click at [313, 14] on div "Inklusivleistungen" at bounding box center [297, 22] width 77 height 24
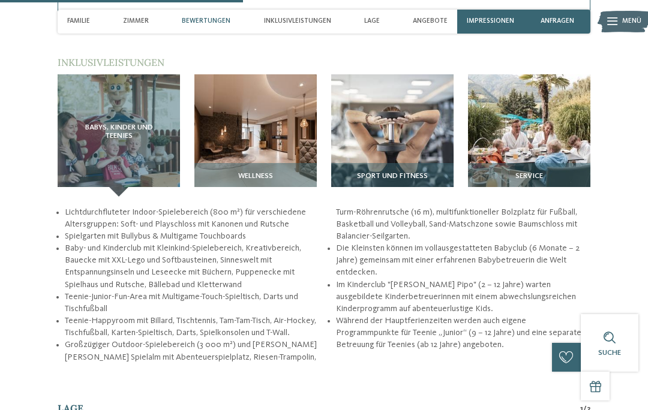
scroll to position [1246, 0]
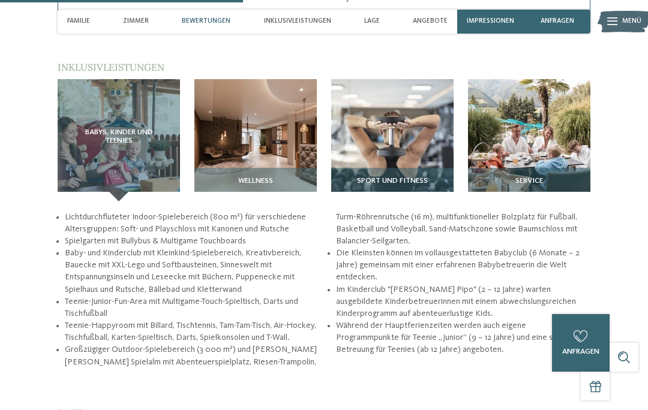
click at [562, 183] on h3 "Service" at bounding box center [529, 181] width 113 height 8
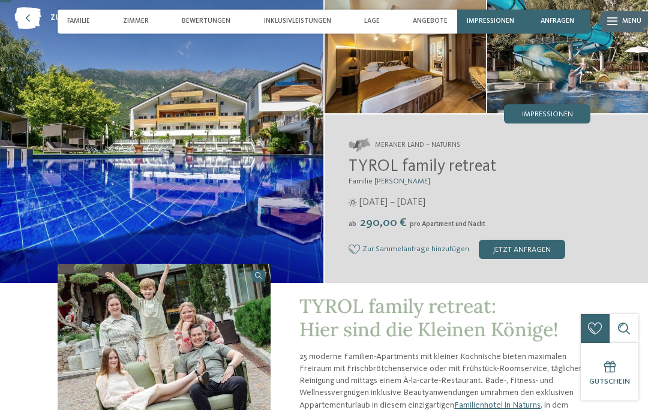
scroll to position [54, 0]
